Goal: Task Accomplishment & Management: Complete application form

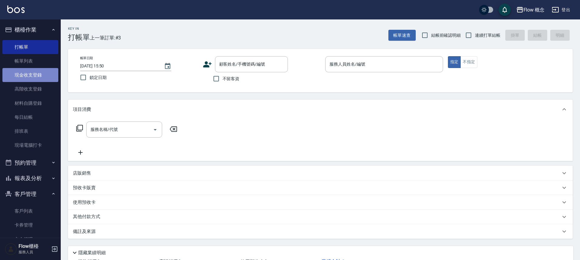
click at [32, 81] on link "現金收支登錄" at bounding box center [30, 75] width 56 height 14
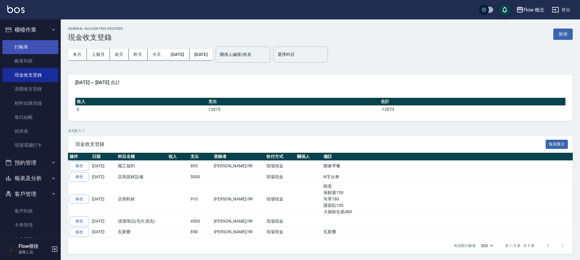
click at [20, 44] on link "打帳單" at bounding box center [30, 47] width 56 height 14
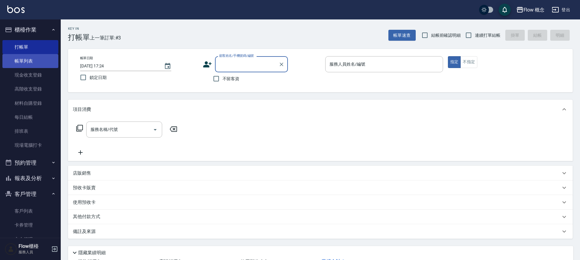
click at [29, 63] on link "帳單列表" at bounding box center [30, 61] width 56 height 14
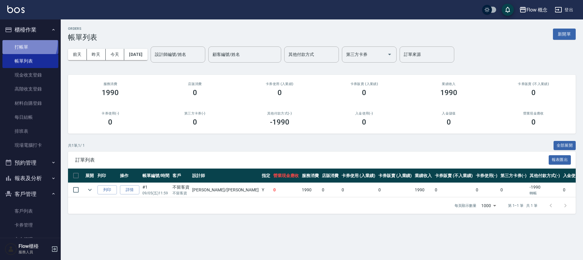
click at [21, 42] on link "打帳單" at bounding box center [30, 47] width 56 height 14
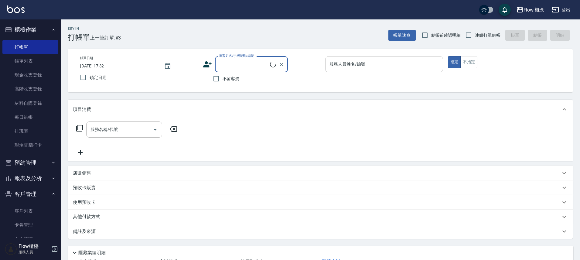
click at [384, 63] on input "服務人員姓名/編號" at bounding box center [384, 64] width 112 height 11
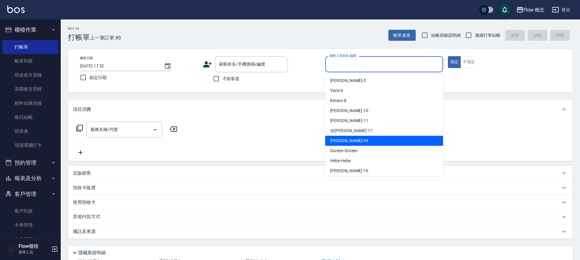
scroll to position [21, 0]
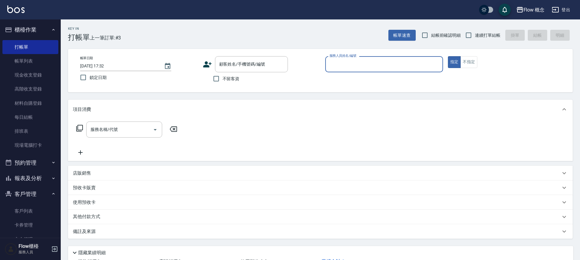
click at [373, 60] on input "服務人員姓名/編號" at bounding box center [384, 64] width 112 height 11
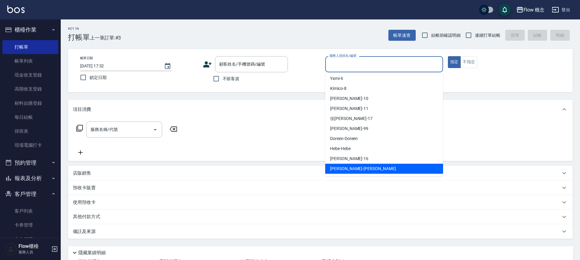
click at [335, 169] on span "[PERSON_NAME] -[PERSON_NAME]" at bounding box center [363, 168] width 66 height 6
type input "[PERSON_NAME]"
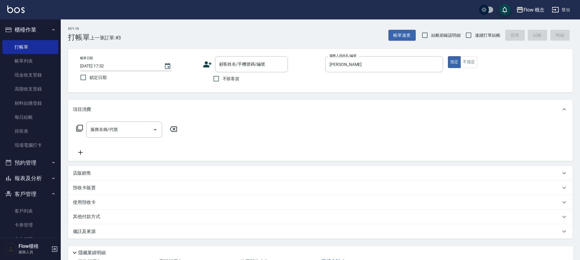
click at [105, 120] on div "服務名稱/代號 服務名稱/代號" at bounding box center [320, 140] width 505 height 42
click at [105, 126] on div "服務名稱/代號 服務名稱/代號" at bounding box center [124, 129] width 76 height 16
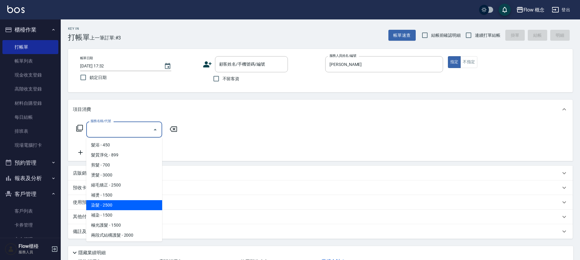
click at [108, 204] on span "染髮 - 2500" at bounding box center [124, 205] width 76 height 10
type input "染髮(401)"
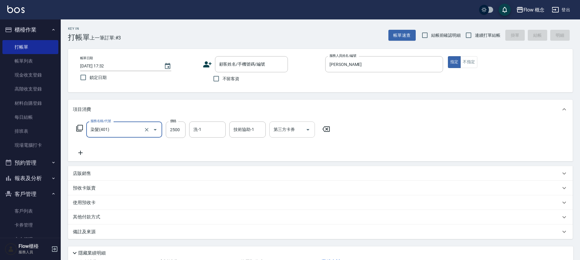
click at [222, 134] on input "洗-1" at bounding box center [207, 129] width 31 height 11
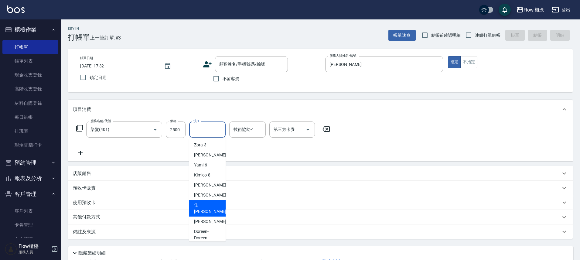
click at [199, 206] on span "[PERSON_NAME] -17" at bounding box center [213, 208] width 38 height 13
type input "佳[PERSON_NAME]-17"
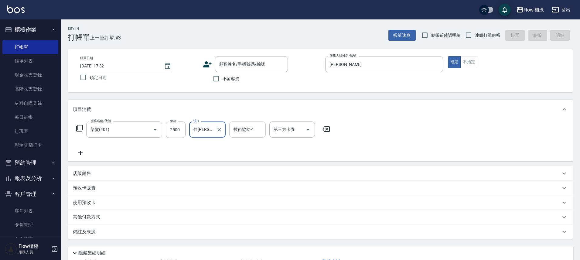
click at [251, 132] on input "技術協助-1" at bounding box center [247, 129] width 31 height 11
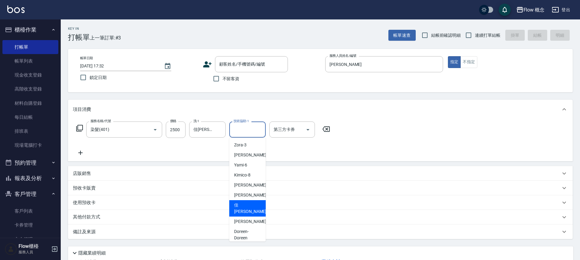
click at [242, 206] on span "[PERSON_NAME] -17" at bounding box center [253, 208] width 38 height 13
type input "佳[PERSON_NAME]-17"
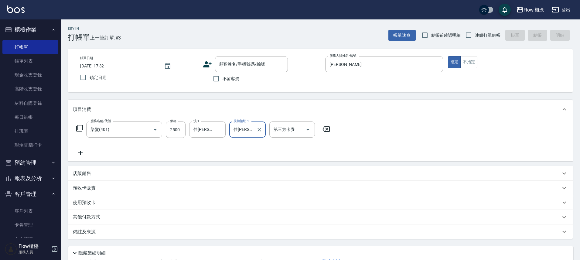
click at [76, 154] on icon at bounding box center [80, 152] width 15 height 7
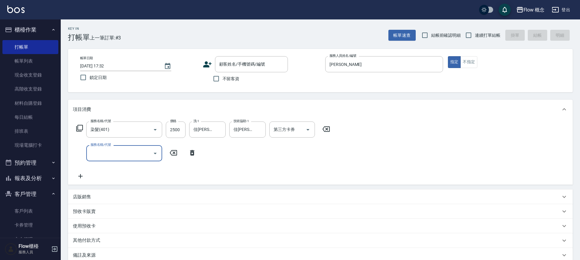
click at [104, 159] on div "服務名稱/代號" at bounding box center [124, 153] width 76 height 16
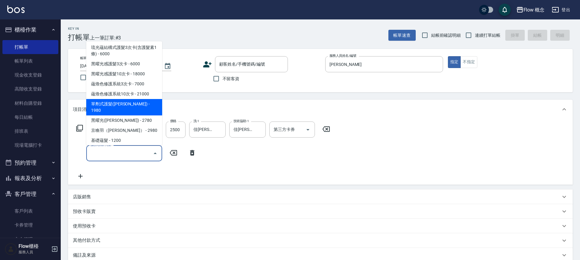
scroll to position [219, 0]
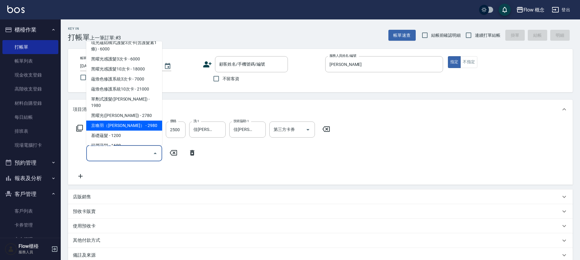
click at [124, 121] on span "京喚羽（[PERSON_NAME]） - 2980" at bounding box center [124, 126] width 76 height 10
type input "京喚羽（[PERSON_NAME]）(521)"
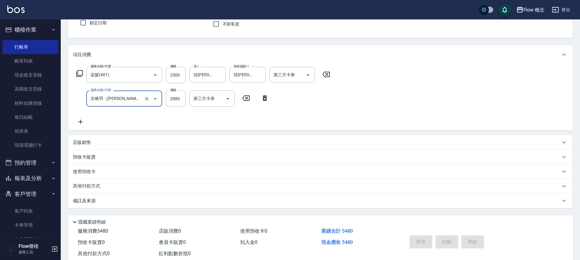
scroll to position [59, 0]
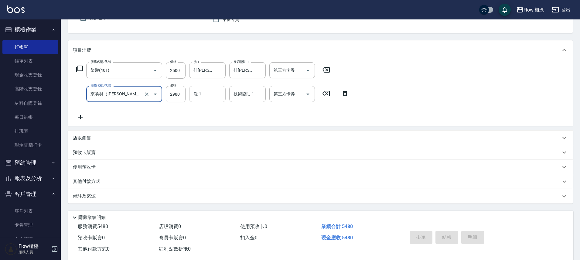
click at [206, 94] on input "洗-1" at bounding box center [207, 94] width 31 height 11
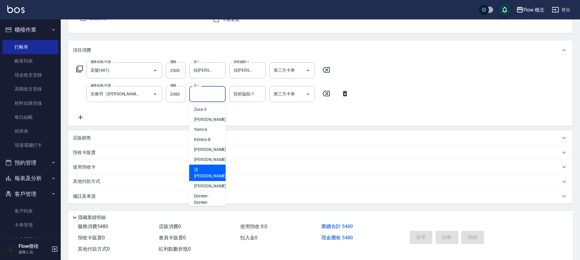
click at [204, 170] on span "[PERSON_NAME] -17" at bounding box center [213, 172] width 38 height 13
type input "佳[PERSON_NAME]-17"
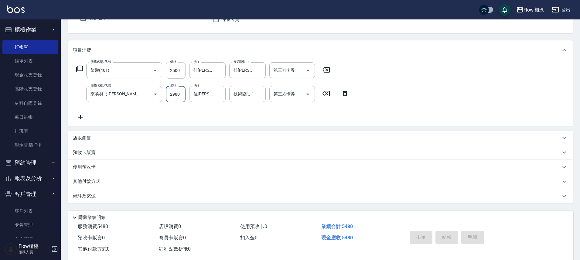
click at [181, 69] on input "2500" at bounding box center [176, 70] width 20 height 16
type input "3670"
click at [175, 199] on div "備註及來源" at bounding box center [317, 196] width 488 height 6
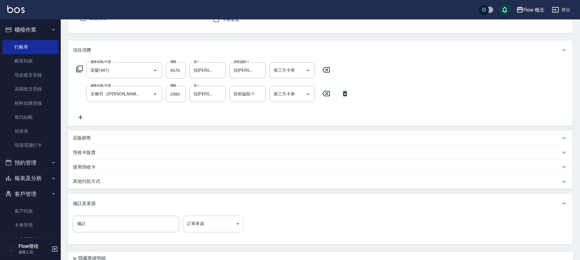
click at [226, 226] on body "Flow 概念 登出 櫃檯作業 打帳單 帳單列表 現金收支登錄 高階收支登錄 材料自購登錄 每日結帳 排班表 現場電腦打卡 預約管理 預約管理 單日預約紀錄 …" at bounding box center [290, 125] width 580 height 369
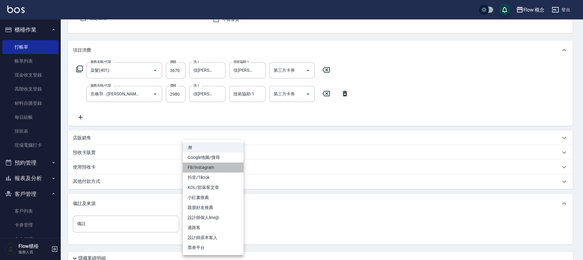
click at [216, 165] on li "FB/Instagram" at bounding box center [213, 167] width 61 height 10
type input "FB/Instagram"
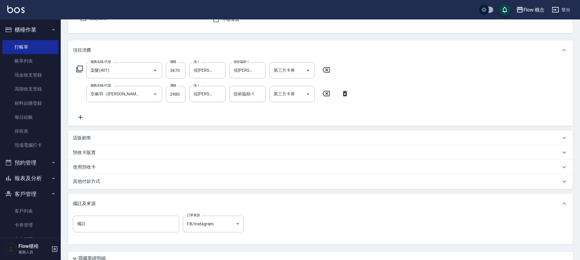
click at [137, 179] on div "其他付款方式" at bounding box center [317, 181] width 488 height 7
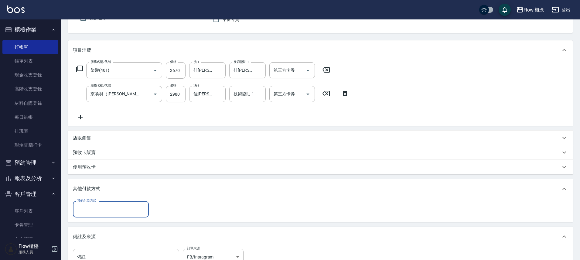
scroll to position [0, 0]
click at [106, 204] on input "其他付款方式" at bounding box center [111, 209] width 70 height 11
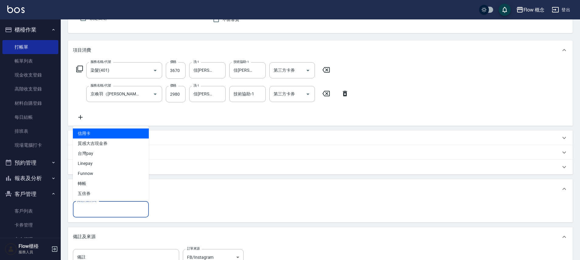
click at [103, 135] on span "信用卡" at bounding box center [111, 133] width 76 height 10
type input "信用卡"
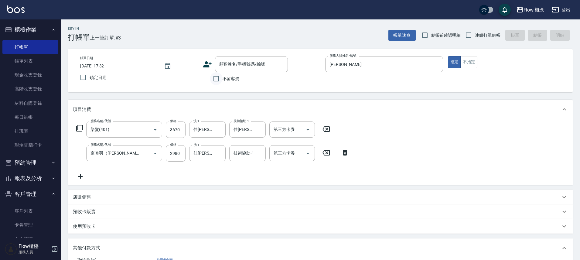
type input "6550"
click at [217, 75] on input "不留客資" at bounding box center [216, 78] width 13 height 13
checkbox input "true"
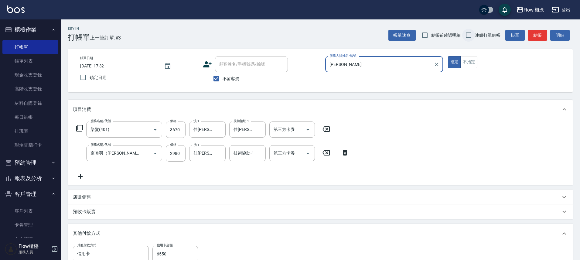
click at [471, 36] on input "連續打單結帳" at bounding box center [468, 35] width 13 height 13
checkbox input "true"
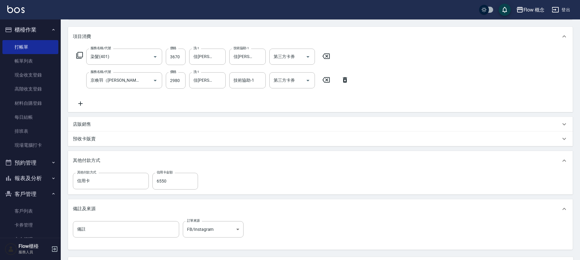
scroll to position [120, 0]
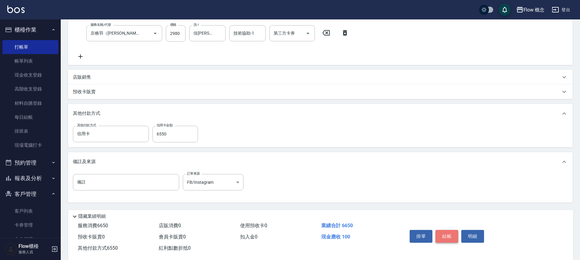
click at [453, 236] on button "結帳" at bounding box center [446, 236] width 23 height 13
type input "[DATE] 17:35"
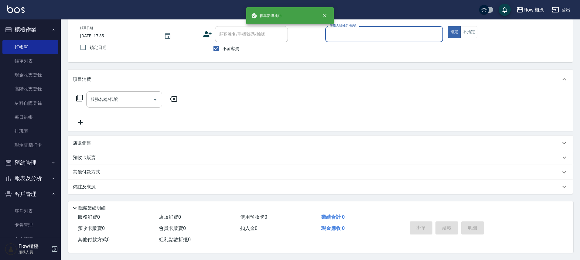
scroll to position [0, 0]
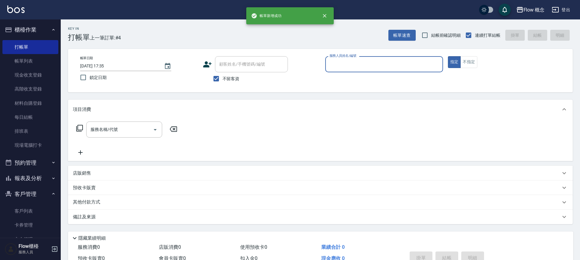
click at [368, 60] on input "服務人員姓名/編號" at bounding box center [384, 64] width 112 height 11
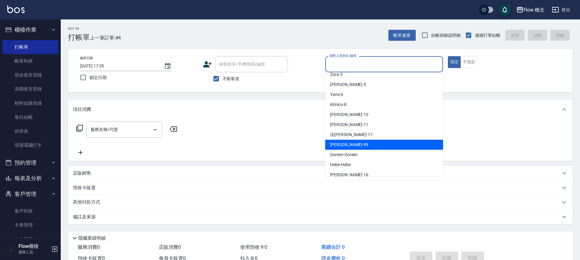
scroll to position [21, 0]
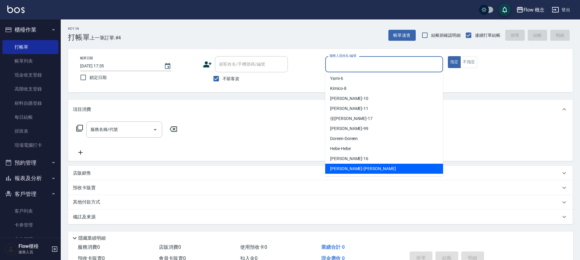
click at [347, 171] on span "[PERSON_NAME] -[PERSON_NAME]" at bounding box center [363, 168] width 66 height 6
type input "[PERSON_NAME]"
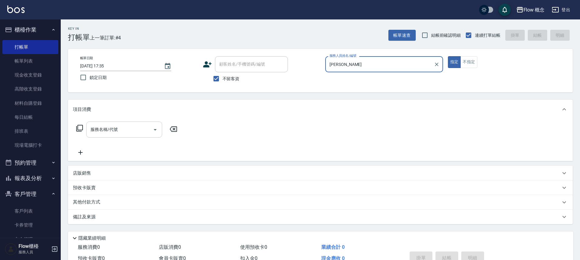
click at [126, 136] on div "服務名稱/代號" at bounding box center [124, 129] width 76 height 16
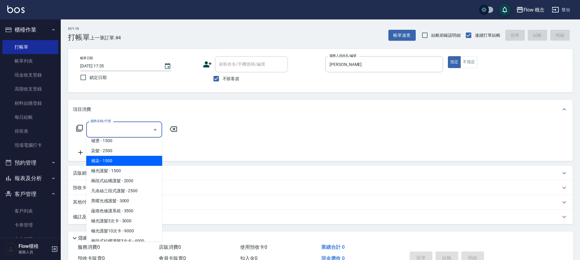
scroll to position [254, 0]
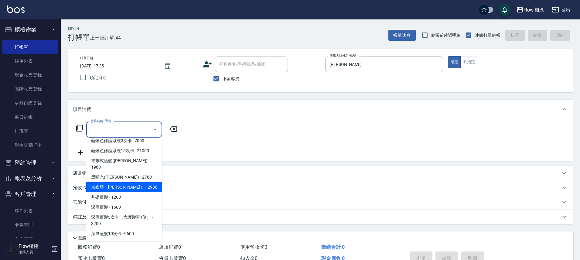
click at [125, 182] on span "京喚羽（[PERSON_NAME]） - 2980" at bounding box center [124, 187] width 76 height 10
type input "京喚羽（[PERSON_NAME]）(521)"
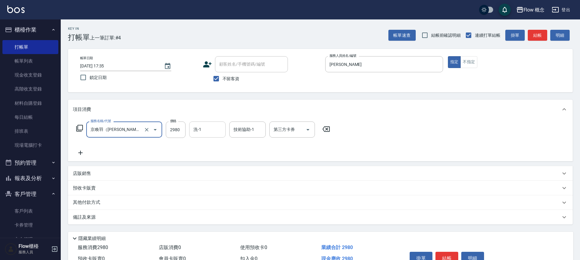
click at [207, 136] on div "洗-1" at bounding box center [207, 129] width 36 height 16
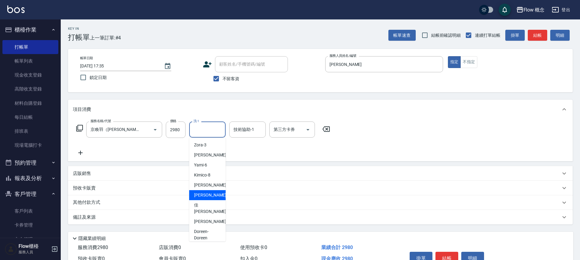
click at [204, 195] on span "[PERSON_NAME] -11" at bounding box center [213, 195] width 38 height 6
type input "[PERSON_NAME]-11"
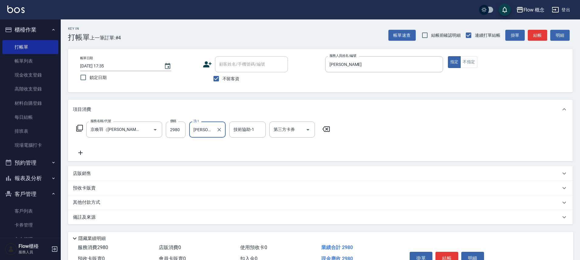
click at [83, 155] on icon at bounding box center [80, 152] width 15 height 7
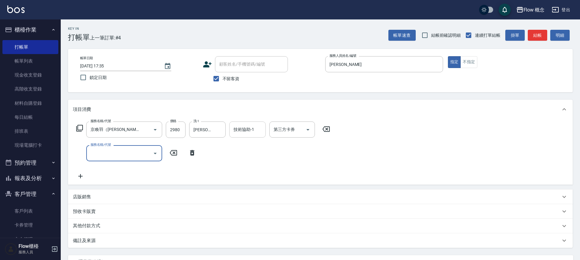
click at [247, 132] on input "技術協助-1" at bounding box center [247, 129] width 31 height 11
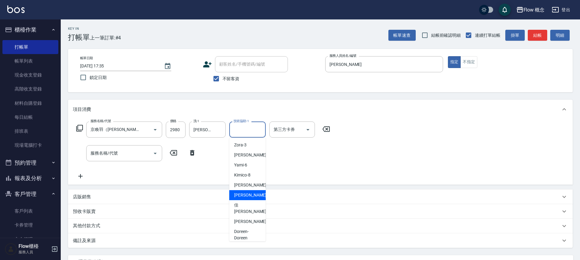
click at [248, 194] on span "[PERSON_NAME] -11" at bounding box center [253, 195] width 38 height 6
type input "[PERSON_NAME]-11"
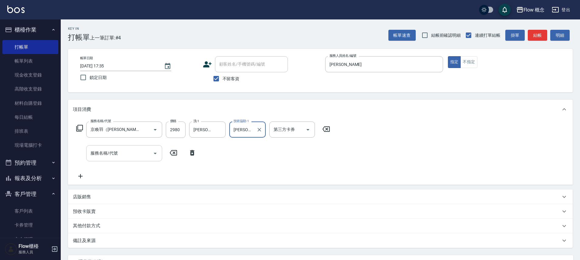
click at [108, 157] on input "服務名稱/代號" at bounding box center [119, 153] width 61 height 11
click at [117, 158] on input "服務名稱/代號" at bounding box center [119, 153] width 61 height 11
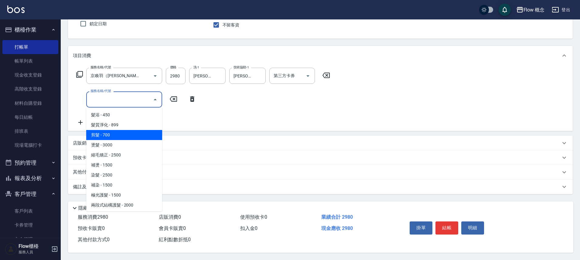
scroll to position [55, 0]
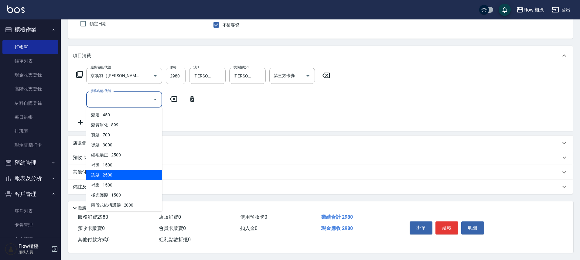
click at [118, 171] on span "染髮 - 2500" at bounding box center [124, 175] width 76 height 10
type input "染髮(401)"
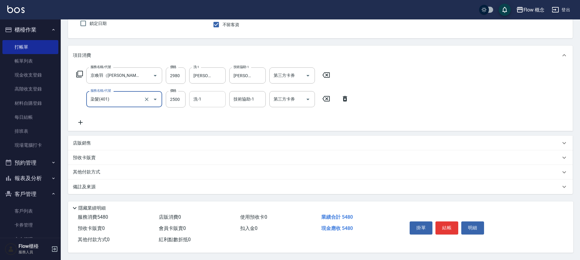
click at [205, 97] on input "洗-1" at bounding box center [207, 99] width 31 height 11
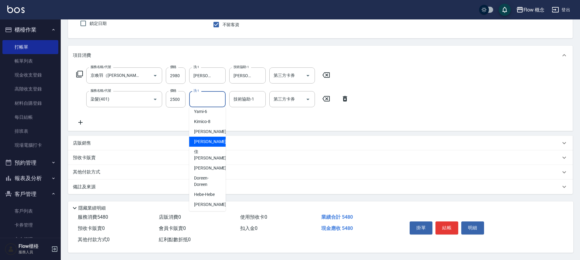
scroll to position [23, 0]
click at [207, 132] on span "[PERSON_NAME] -10" at bounding box center [213, 132] width 38 height 6
type input "[PERSON_NAME]-10"
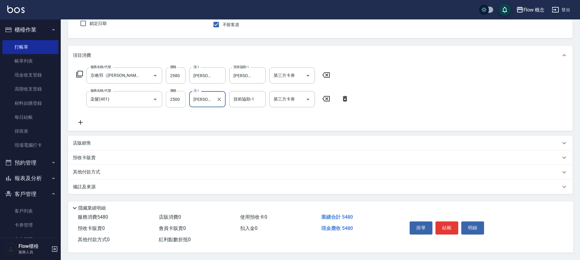
click at [172, 97] on input "2500" at bounding box center [176, 99] width 20 height 16
type input "1390"
click at [146, 186] on div "備註及來源" at bounding box center [317, 187] width 488 height 6
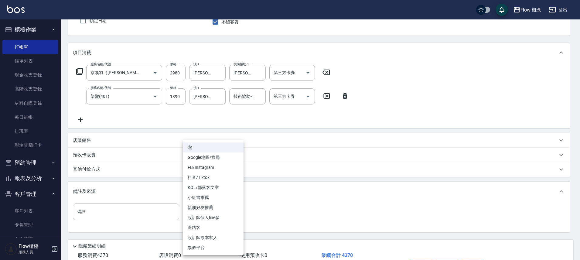
click at [203, 212] on body "Flow 概念 登出 櫃檯作業 打帳單 帳單列表 現金收支登錄 高階收支登錄 材料自購登錄 每日結帳 排班表 現場電腦打卡 預約管理 預約管理 單日預約紀錄 …" at bounding box center [290, 120] width 580 height 355
click at [203, 170] on li "FB/Instagram" at bounding box center [213, 167] width 61 height 10
type input "FB/Instagram"
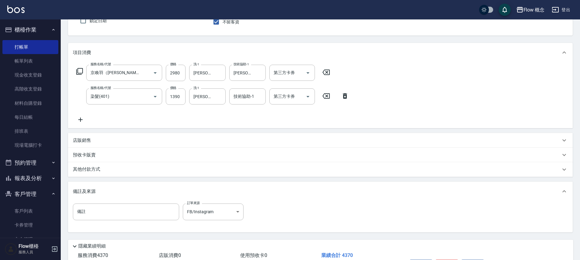
click at [162, 173] on div "其他付款方式" at bounding box center [320, 169] width 505 height 15
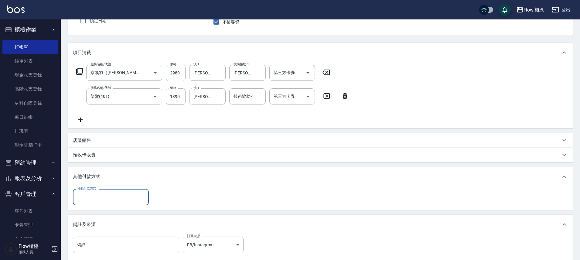
scroll to position [0, 0]
click at [108, 195] on input "其他付款方式" at bounding box center [111, 197] width 70 height 11
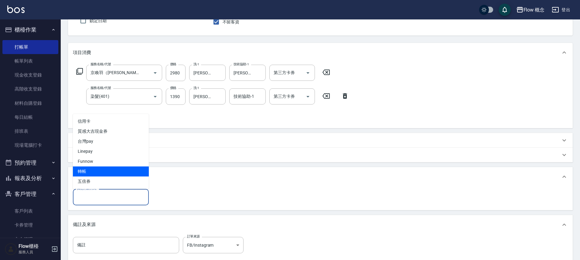
click at [96, 168] on span "轉帳" at bounding box center [111, 171] width 76 height 10
type input "轉帳"
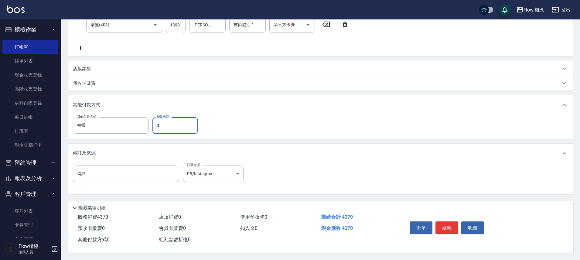
scroll to position [131, 0]
click at [450, 219] on div "掛單 結帳 明細" at bounding box center [446, 228] width 79 height 19
click at [447, 223] on button "結帳" at bounding box center [446, 227] width 23 height 13
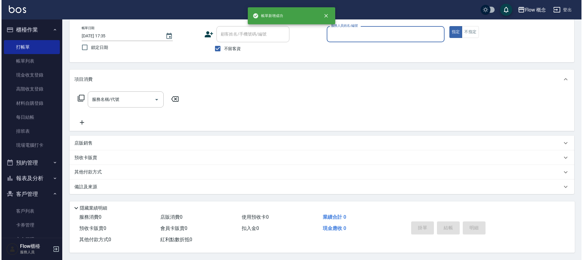
scroll to position [0, 0]
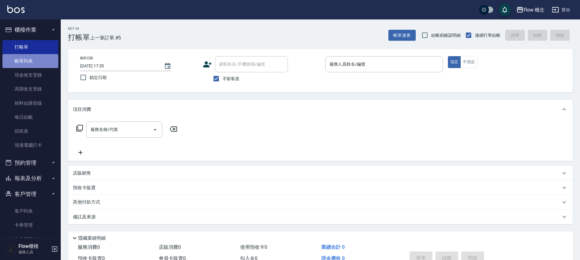
click at [42, 63] on link "帳單列表" at bounding box center [30, 61] width 56 height 14
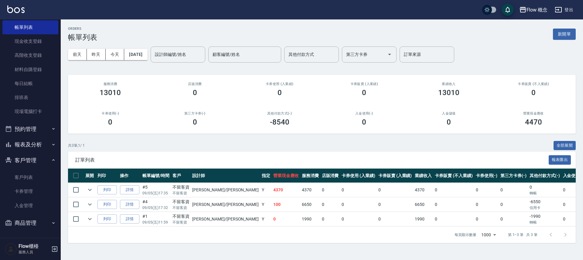
click at [24, 138] on button "報表及分析" at bounding box center [30, 145] width 56 height 16
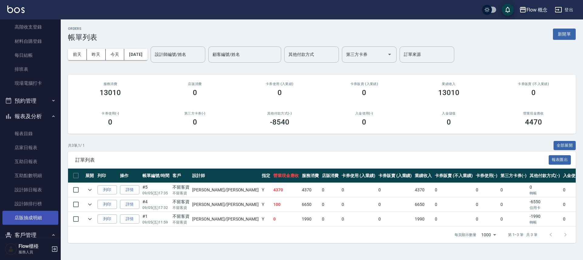
scroll to position [137, 0]
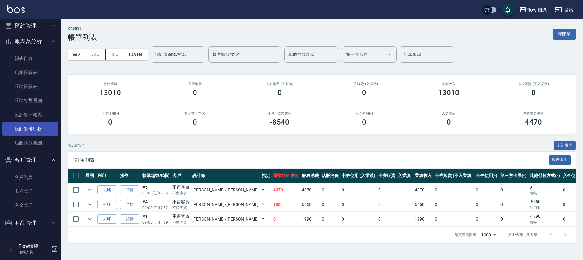
click at [36, 131] on link "設計師排行榜" at bounding box center [30, 129] width 56 height 14
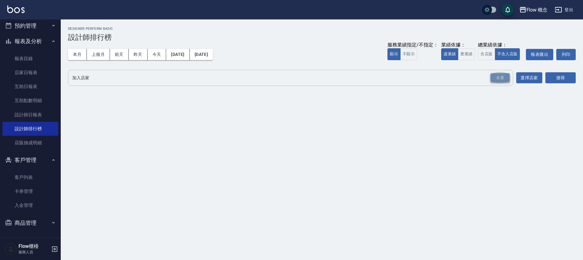
click at [496, 80] on div "全選" at bounding box center [499, 77] width 19 height 9
click at [564, 81] on button "搜尋" at bounding box center [560, 78] width 30 height 11
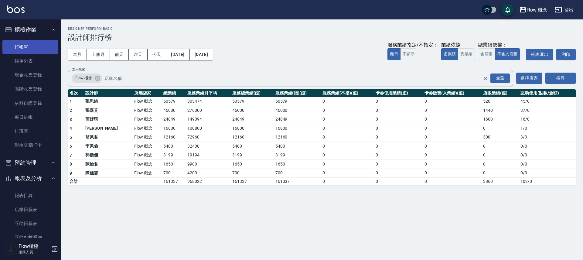
click at [38, 50] on link "打帳單" at bounding box center [30, 47] width 56 height 14
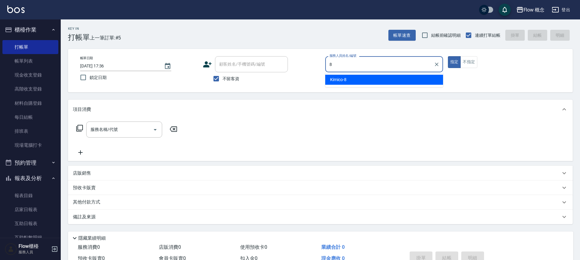
type input "Kimico-8"
type button "true"
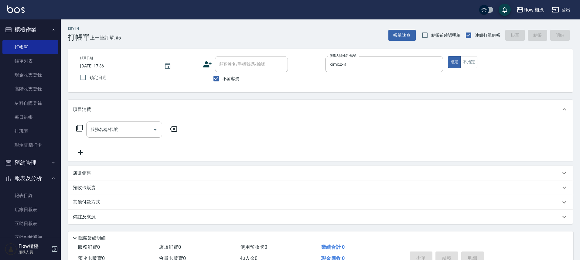
click at [225, 81] on span "不留客資" at bounding box center [231, 79] width 17 height 6
click at [223, 81] on input "不留客資" at bounding box center [216, 78] width 13 height 13
checkbox input "false"
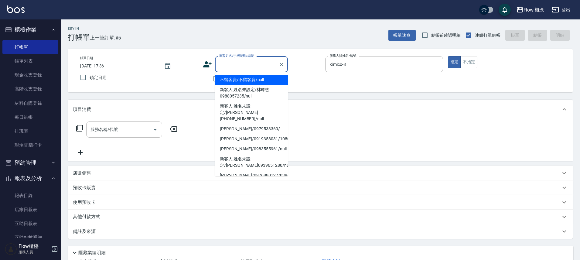
click at [233, 63] on input "顧客姓名/手機號碼/編號" at bounding box center [247, 64] width 58 height 11
type input "x"
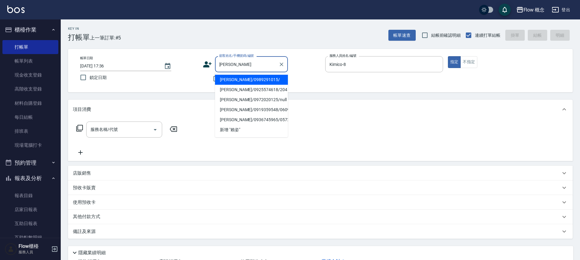
click at [256, 82] on li "[PERSON_NAME]/0989291015/" at bounding box center [251, 80] width 73 height 10
type input "[PERSON_NAME]/0989291015/"
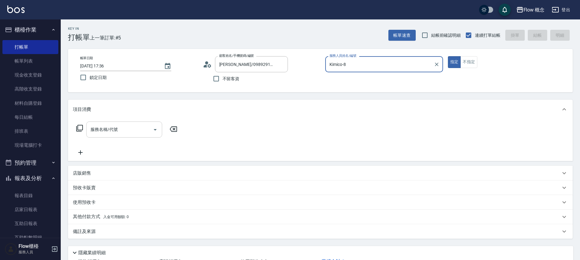
click at [139, 132] on input "服務名稱/代號" at bounding box center [119, 129] width 61 height 11
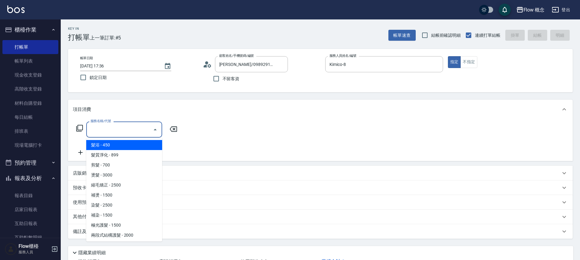
click at [136, 146] on span "髮浴 - 450" at bounding box center [124, 145] width 76 height 10
type input "髮浴 (101)"
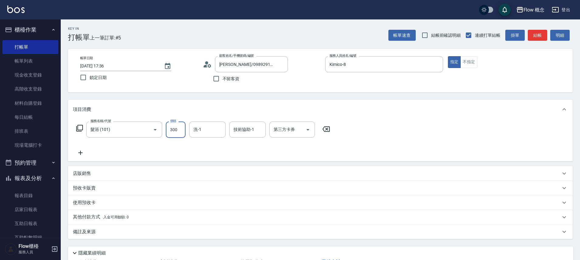
type input "300"
click at [342, 173] on div "店販銷售" at bounding box center [317, 173] width 488 height 6
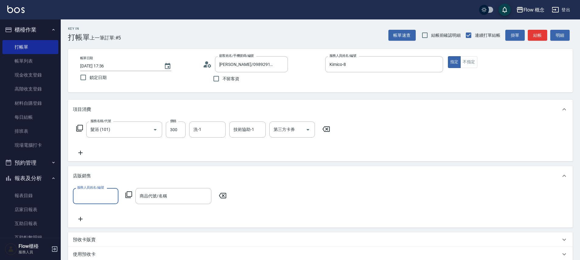
click at [298, 177] on div "店販銷售" at bounding box center [317, 176] width 488 height 6
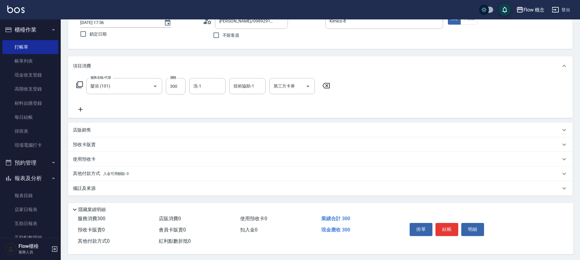
scroll to position [48, 0]
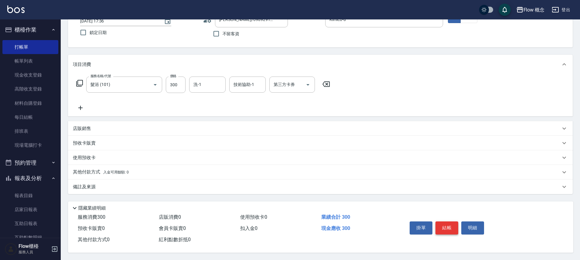
click at [452, 226] on button "結帳" at bounding box center [446, 227] width 23 height 13
type input "[DATE] 17:44"
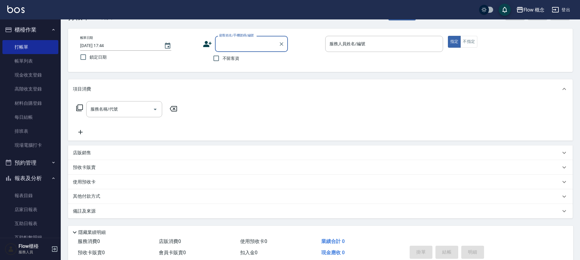
scroll to position [0, 0]
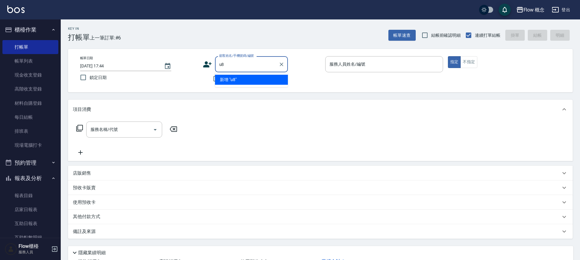
type input "u"
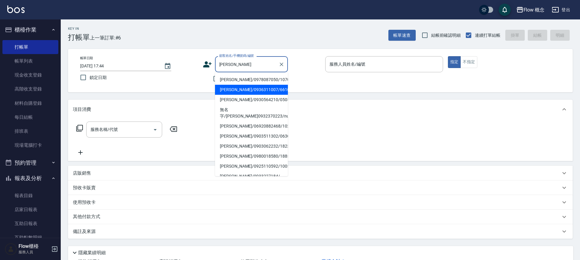
click at [247, 88] on li "[PERSON_NAME]/0936311007/661002" at bounding box center [251, 90] width 73 height 10
type input "[PERSON_NAME]/0936311007/661002"
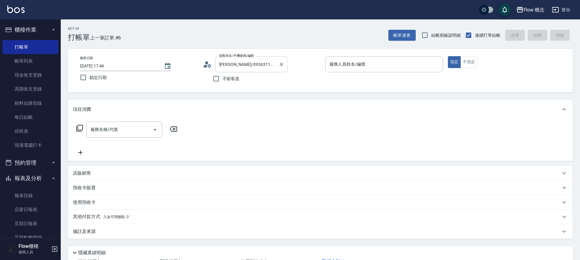
click at [0, 0] on div "Flow 概念 登出 櫃檯作業 打帳單 帳單列表 現金收支登錄 高階收支登錄 材料自購登錄 每日結帳 排班表 現場電腦打卡 預約管理 預約管理 單日預約紀錄 …" at bounding box center [290, 152] width 580 height 304
click at [280, 66] on icon "Clear" at bounding box center [281, 64] width 6 height 6
click at [256, 66] on input "顧客姓名/手機號碼/編號" at bounding box center [247, 64] width 58 height 11
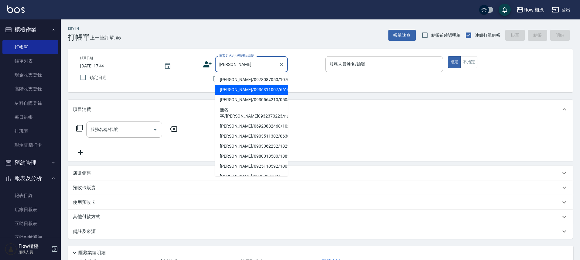
click at [251, 89] on li "[PERSON_NAME]/0936311007/661002" at bounding box center [251, 90] width 73 height 10
type input "[PERSON_NAME]/0936311007/661002"
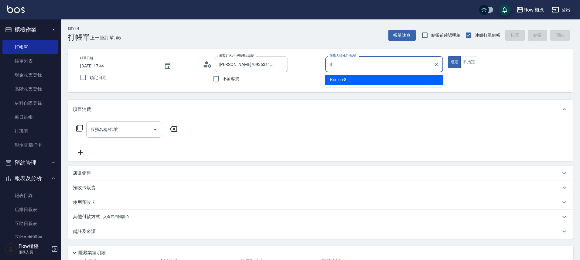
type input "Kimico-8"
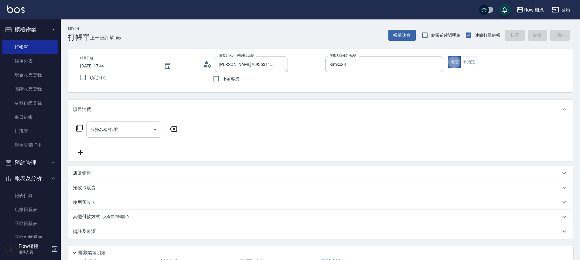
click at [114, 124] on div "服務名稱/代號" at bounding box center [124, 129] width 76 height 16
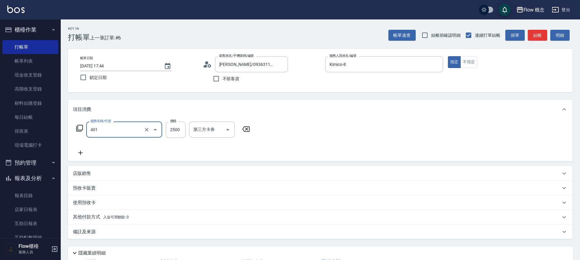
type input "染髮(401)"
type input "2000"
click at [209, 128] on input "洗-1" at bounding box center [207, 129] width 31 height 11
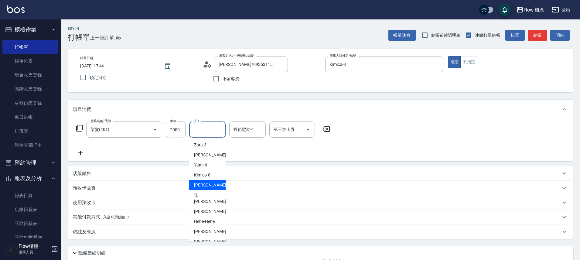
click at [211, 185] on div "[PERSON_NAME] -10" at bounding box center [207, 185] width 36 height 10
type input "[PERSON_NAME]-10"
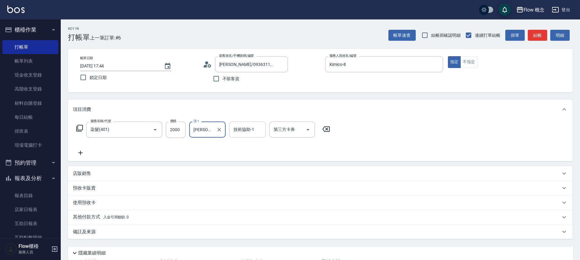
click at [247, 130] on input "技術協助-1" at bounding box center [247, 129] width 31 height 11
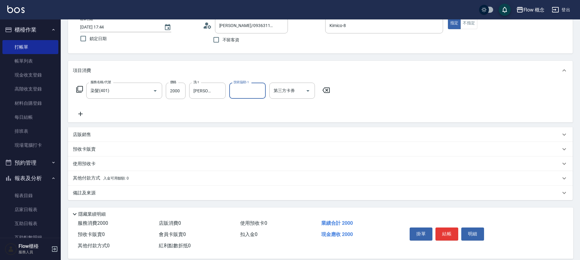
scroll to position [48, 0]
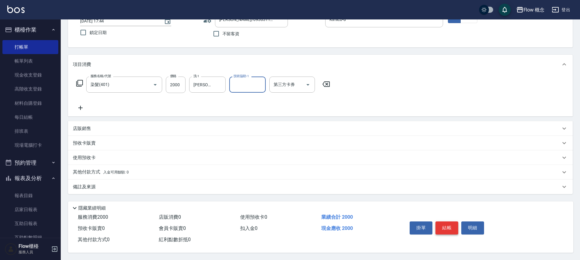
click at [447, 226] on button "結帳" at bounding box center [446, 227] width 23 height 13
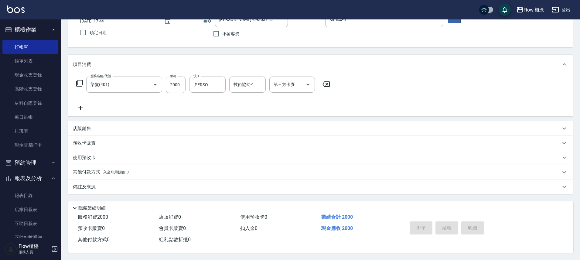
type input "[DATE] 17:47"
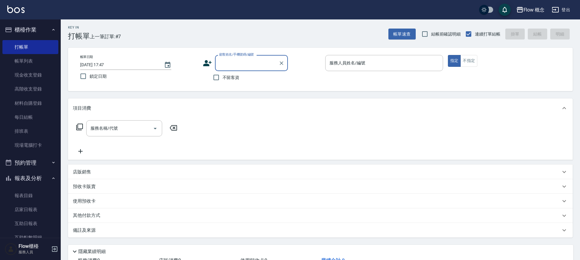
scroll to position [0, 0]
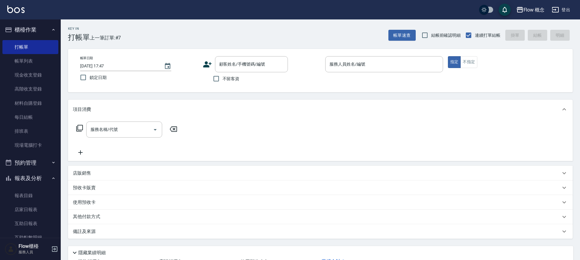
click at [237, 80] on span "不留客資" at bounding box center [231, 79] width 17 height 6
click at [223, 80] on input "不留客資" at bounding box center [216, 78] width 13 height 13
checkbox input "true"
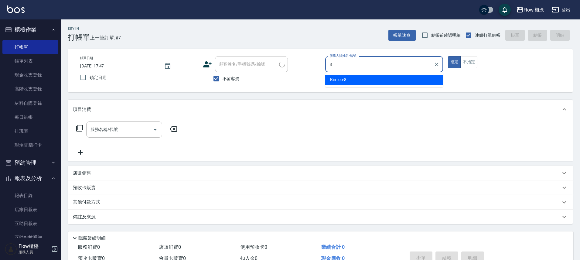
type input "Kimico-8"
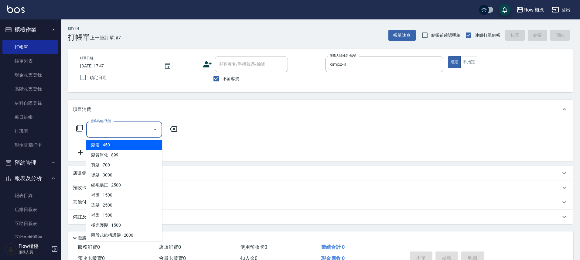
click at [120, 128] on input "服務名稱/代號" at bounding box center [119, 129] width 61 height 11
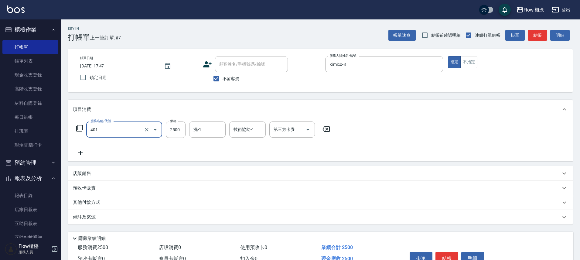
type input "染髮(401)"
type input "1300"
click at [204, 130] on input "洗-1" at bounding box center [207, 129] width 31 height 11
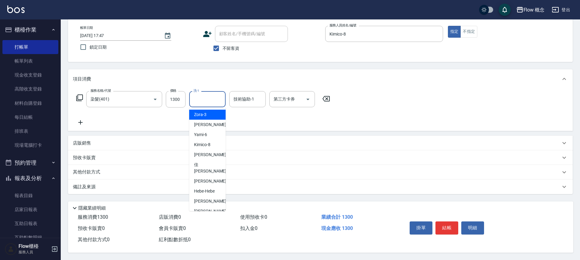
scroll to position [33, 0]
click at [452, 223] on button "結帳" at bounding box center [446, 227] width 23 height 13
click at [452, 223] on div "掛單 結帳 明細" at bounding box center [446, 228] width 79 height 19
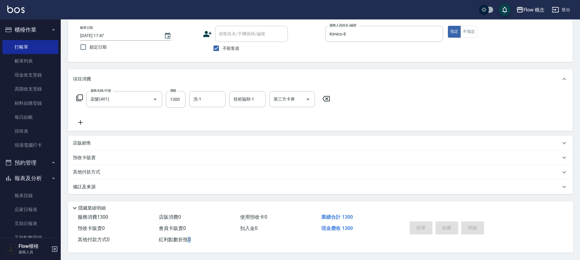
type input "[DATE] 17:48"
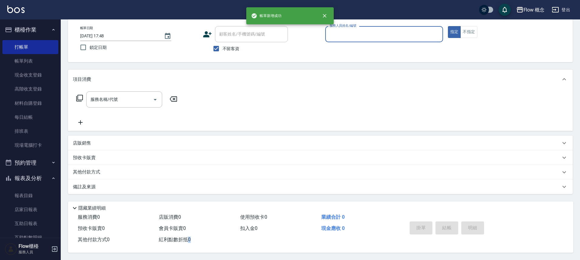
scroll to position [33, 0]
click at [43, 64] on link "帳單列表" at bounding box center [30, 61] width 56 height 14
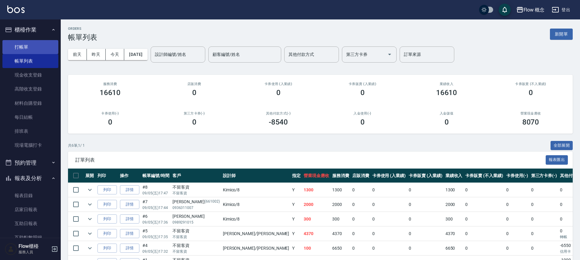
click at [43, 45] on link "打帳單" at bounding box center [30, 47] width 56 height 14
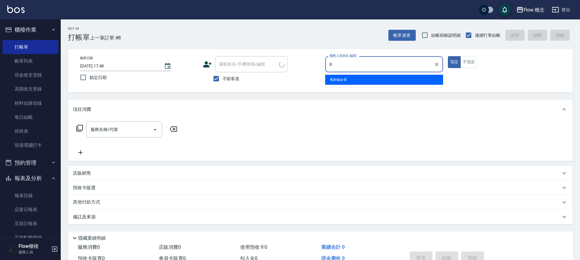
type input "Kimico-8"
type button "true"
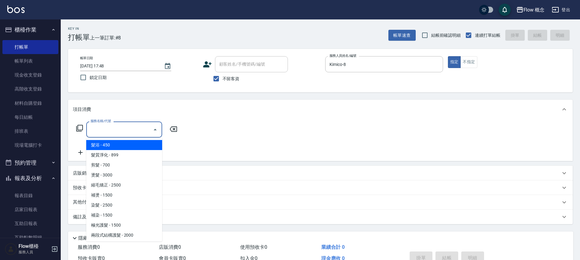
click at [122, 130] on input "服務名稱/代號" at bounding box center [119, 129] width 61 height 11
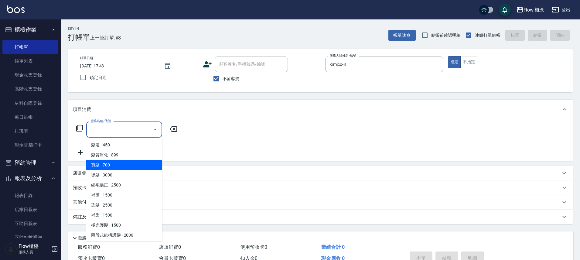
click at [120, 166] on span "剪髮 - 700" at bounding box center [124, 165] width 76 height 10
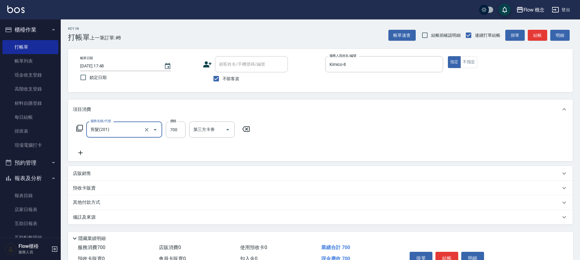
type input "剪髮(201)"
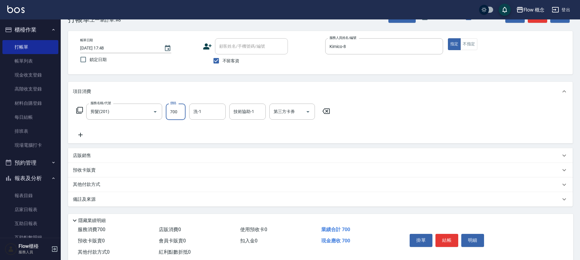
scroll to position [33, 0]
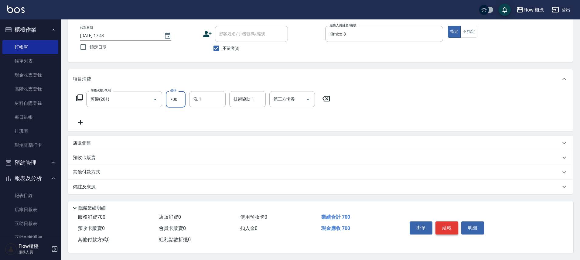
click at [444, 226] on button "結帳" at bounding box center [446, 227] width 23 height 13
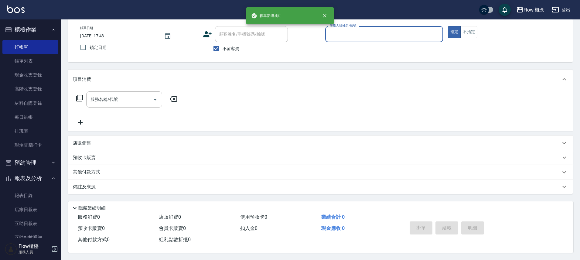
scroll to position [33, 0]
